Goal: Transaction & Acquisition: Purchase product/service

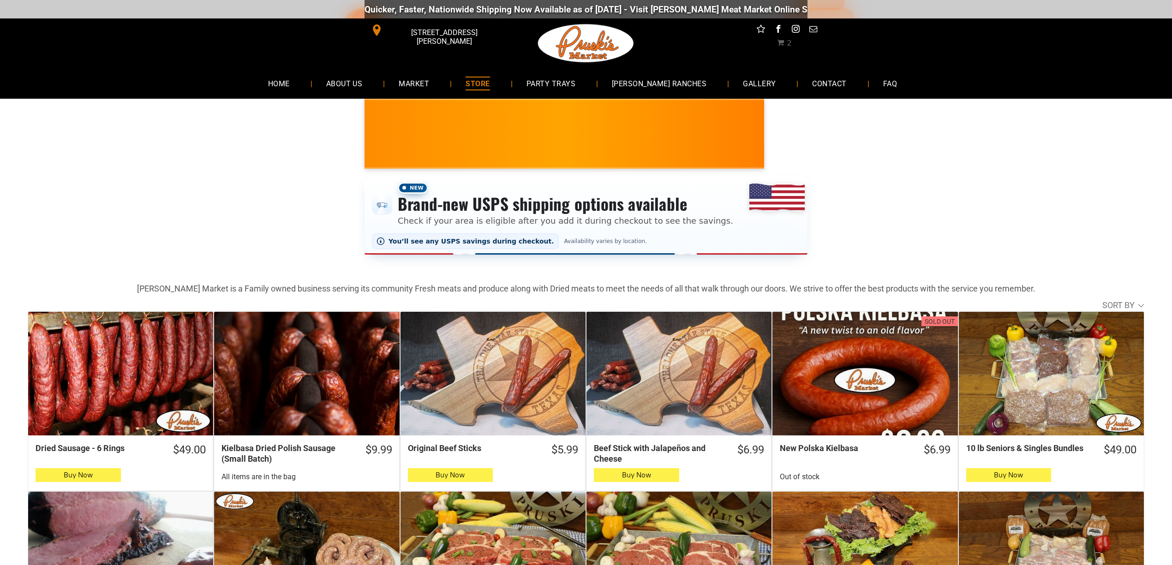
click at [779, 39] on span "2" at bounding box center [784, 43] width 14 height 9
